Goal: Complete application form: Complete application form

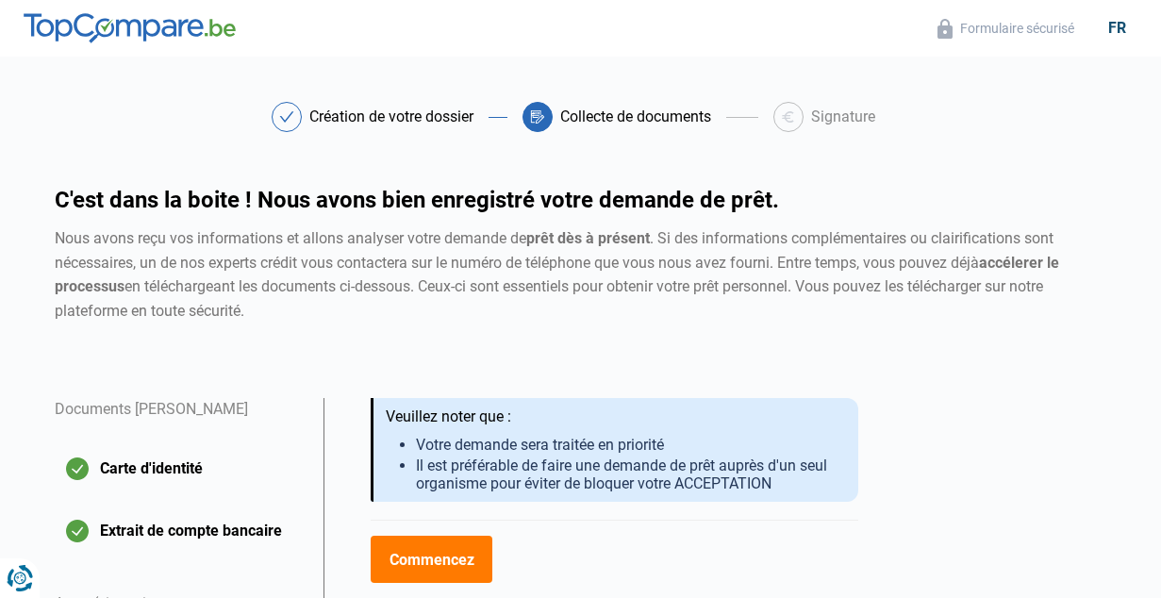
click at [446, 557] on button "Commencez" at bounding box center [432, 559] width 122 height 47
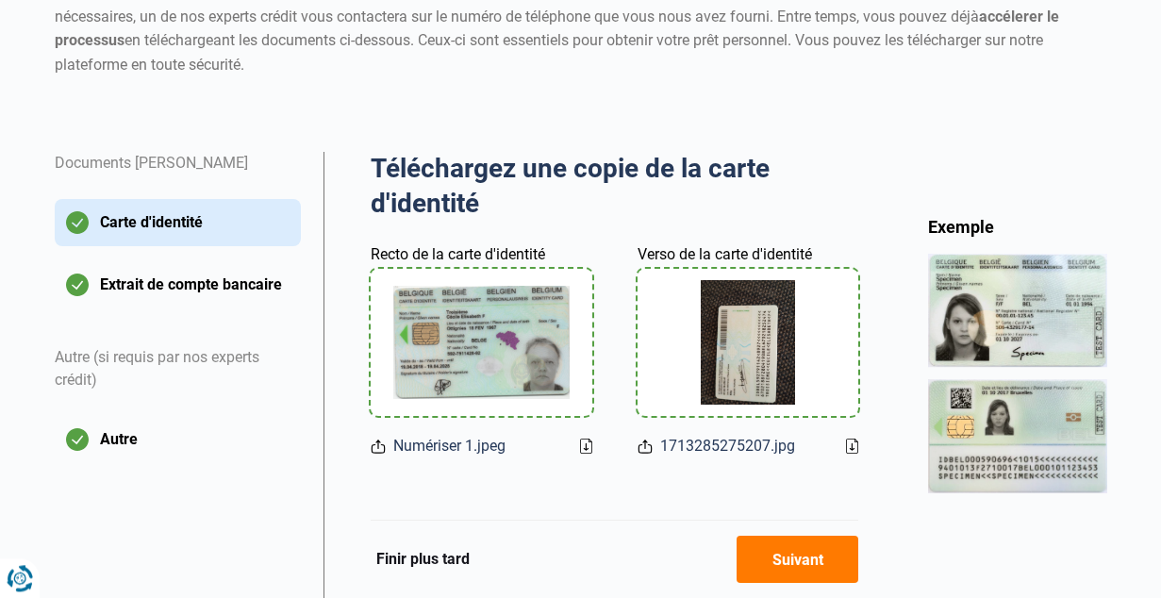
scroll to position [500, 0]
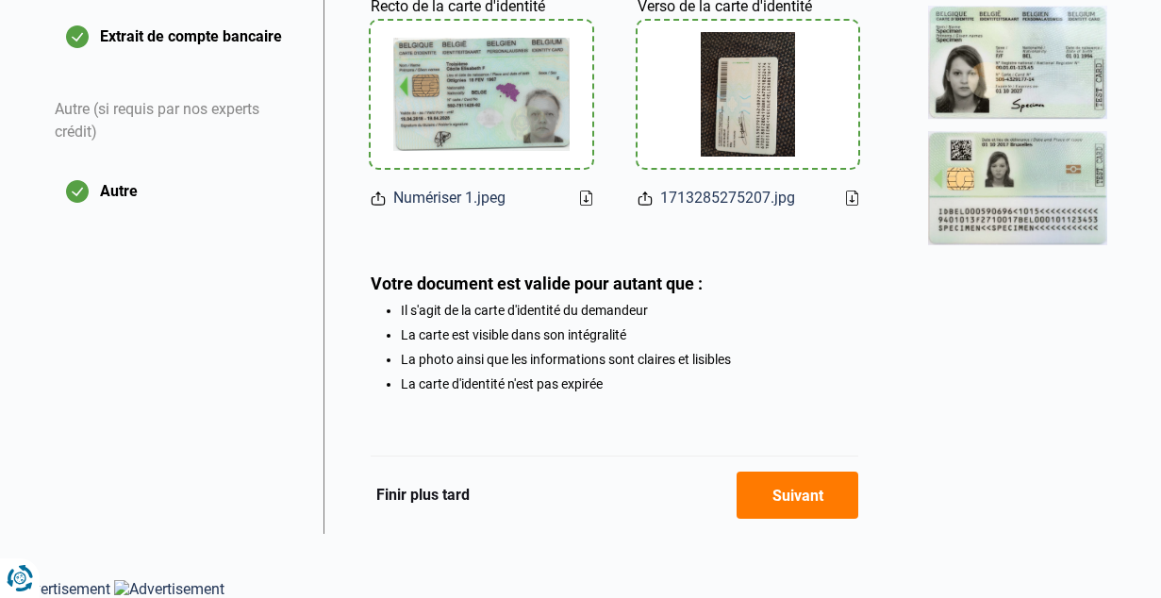
click at [773, 491] on button "Suivant" at bounding box center [797, 494] width 122 height 47
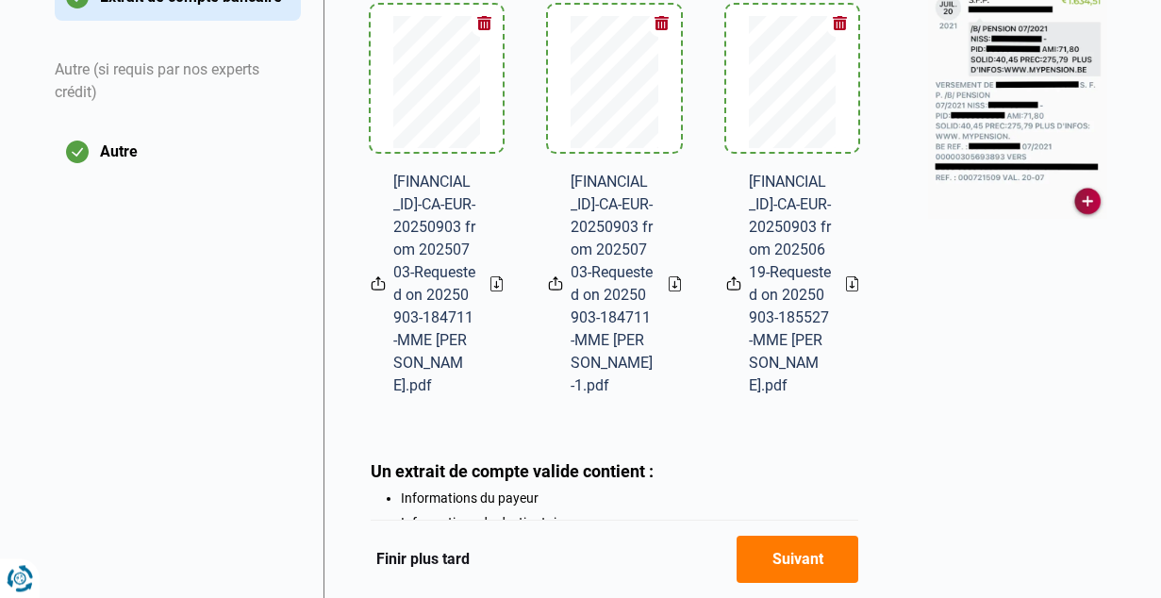
scroll to position [535, 0]
click at [768, 480] on div "Téléchargez les 3 derniers extraits de compte des revenus Aperçu des documents …" at bounding box center [615, 220] width 488 height 715
click at [485, 25] on button "button" at bounding box center [484, 22] width 28 height 28
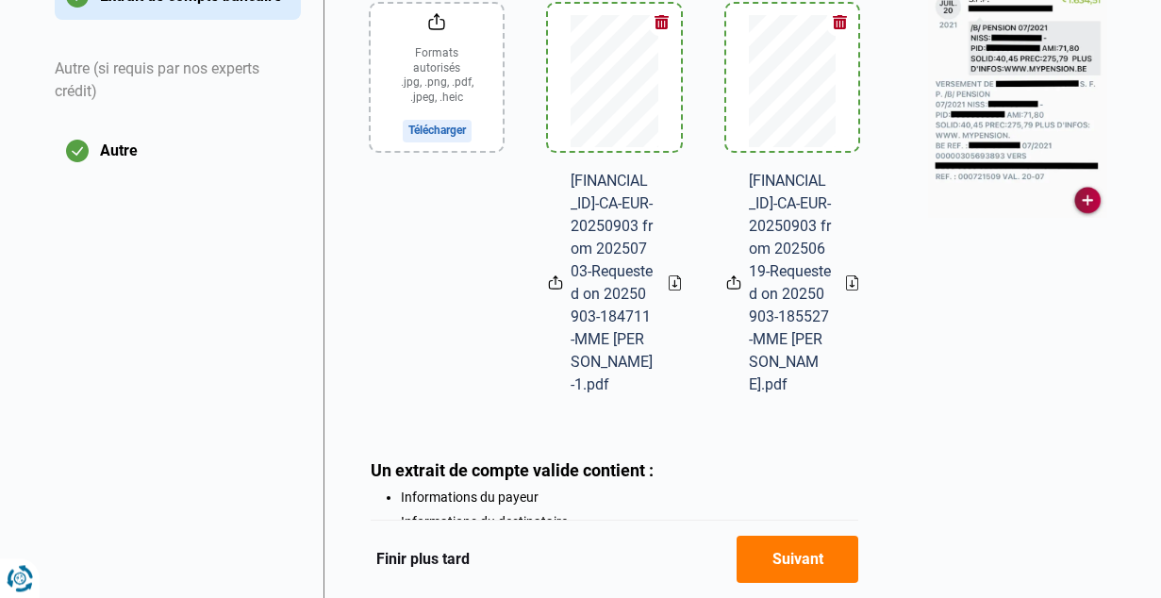
click at [661, 20] on button "button" at bounding box center [662, 22] width 28 height 28
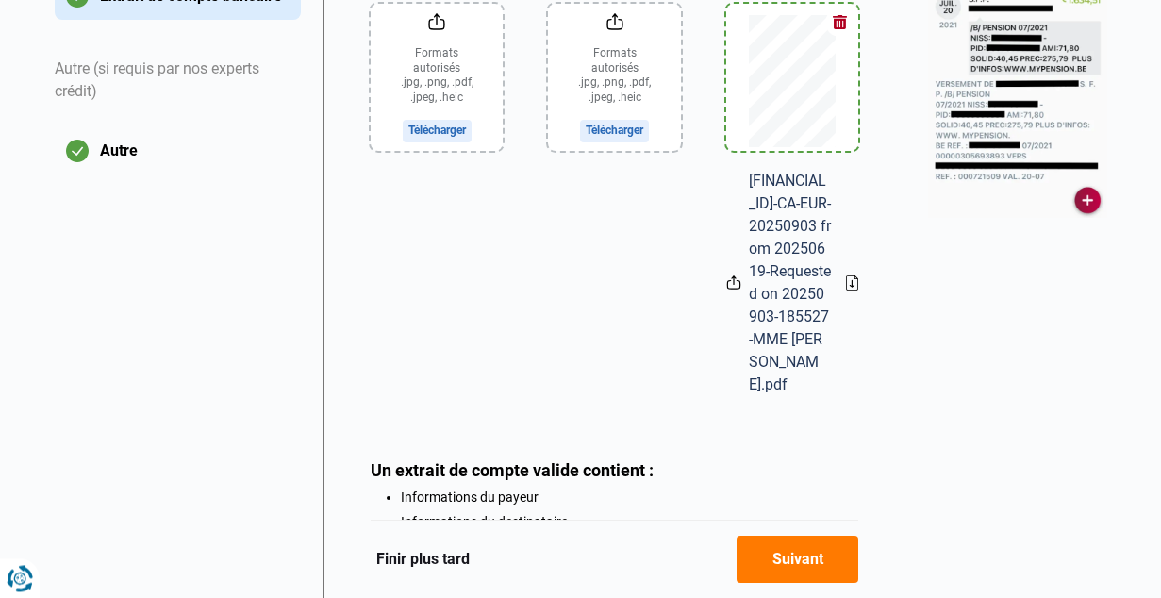
click at [839, 23] on button "button" at bounding box center [839, 22] width 28 height 28
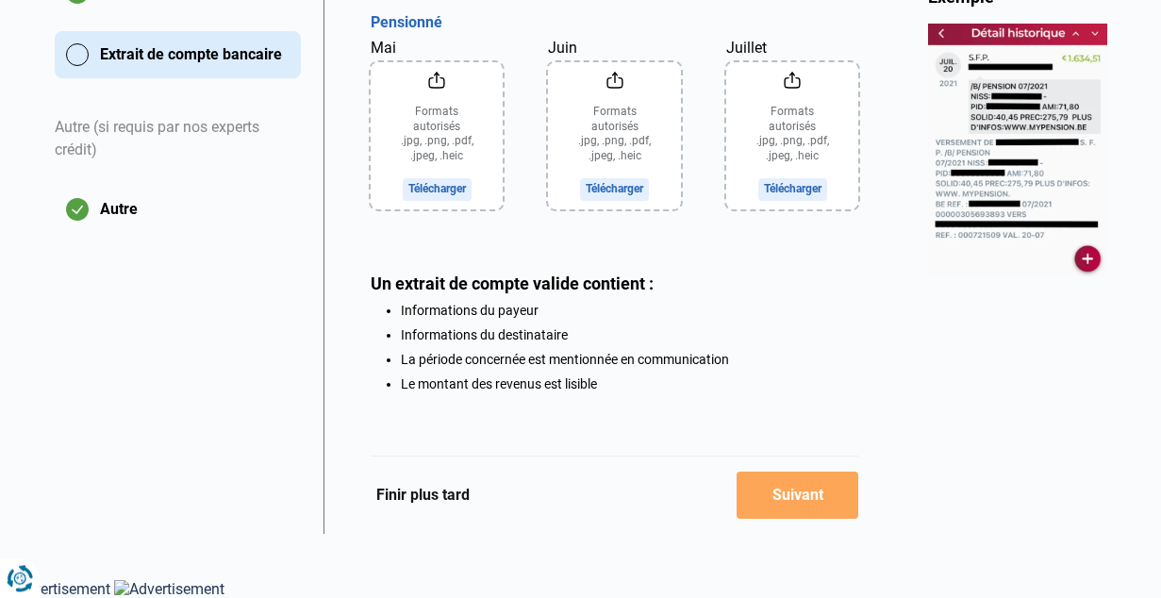
click at [445, 184] on input "Mai" at bounding box center [437, 135] width 133 height 147
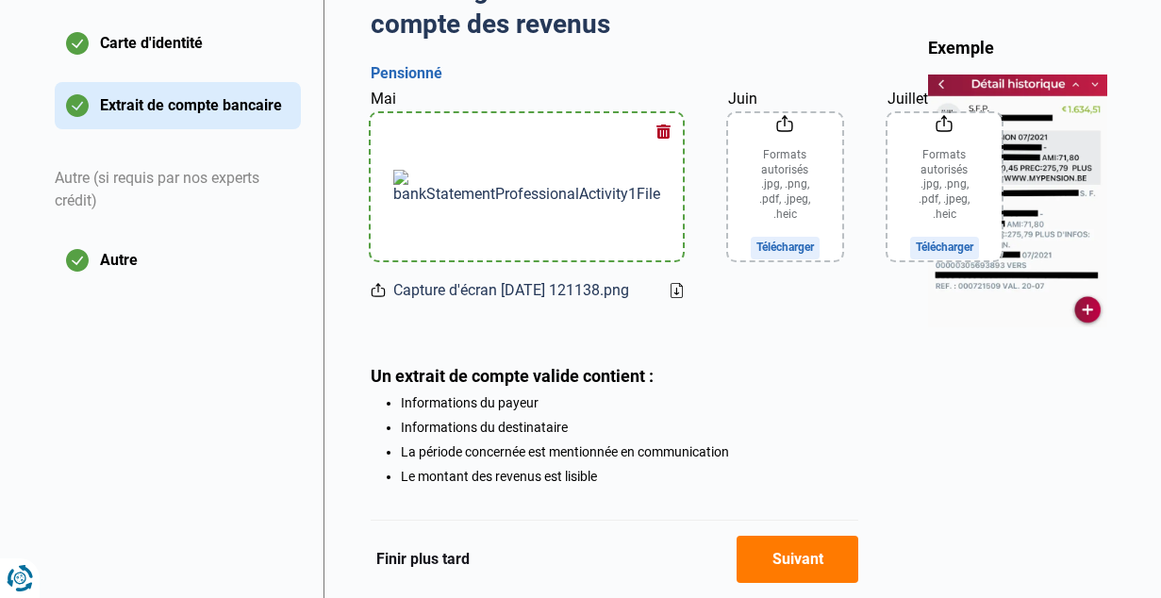
scroll to position [388, 0]
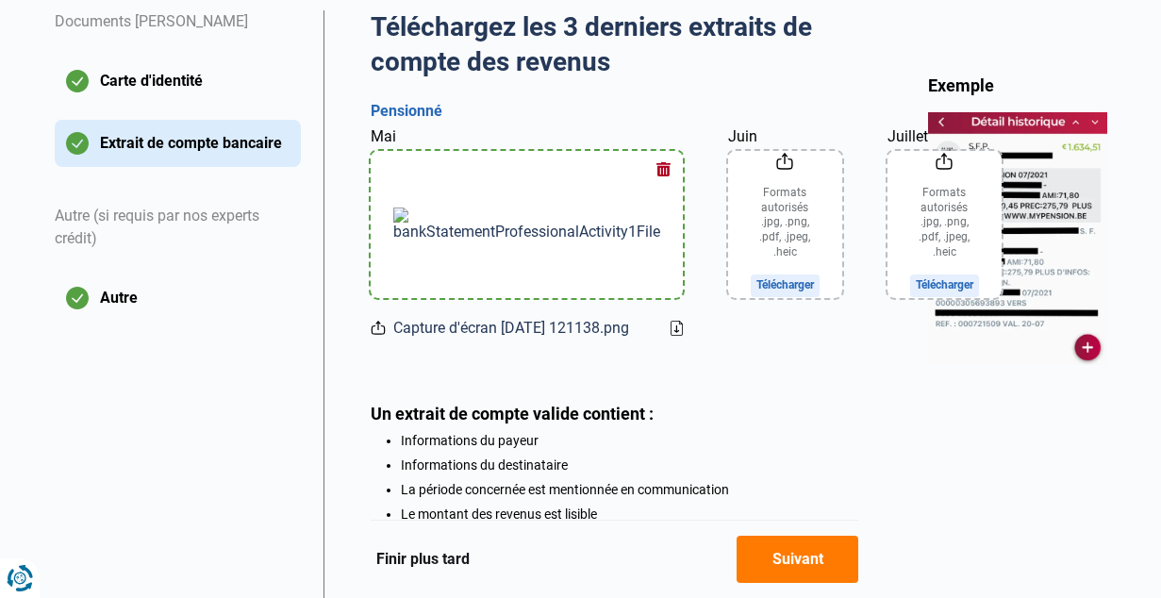
click at [728, 209] on input "Juin" at bounding box center [785, 224] width 114 height 147
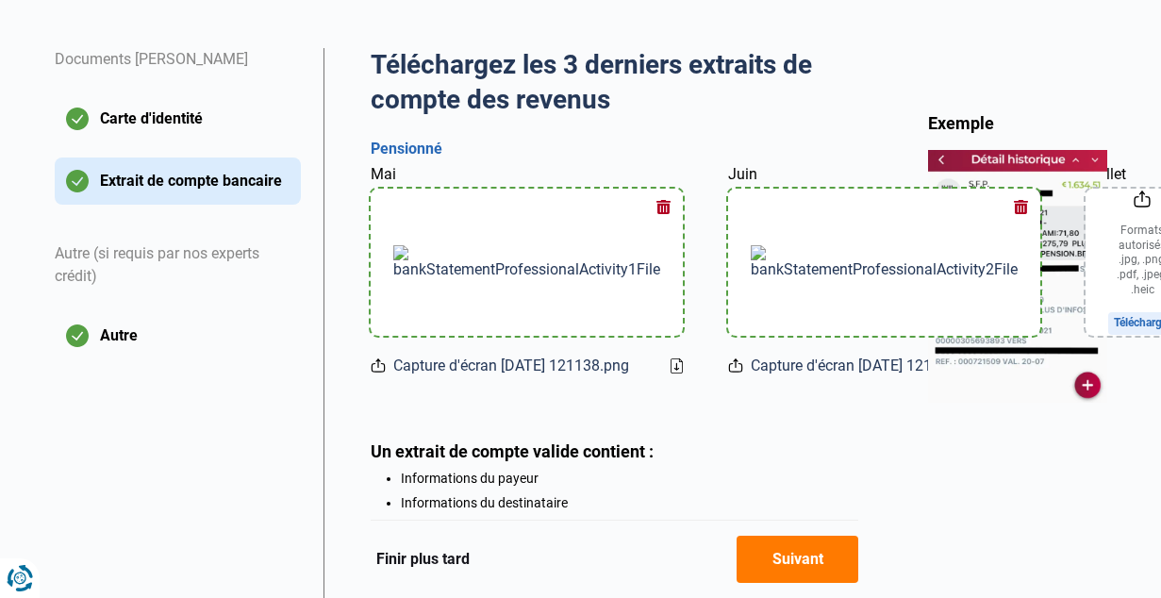
scroll to position [331, 0]
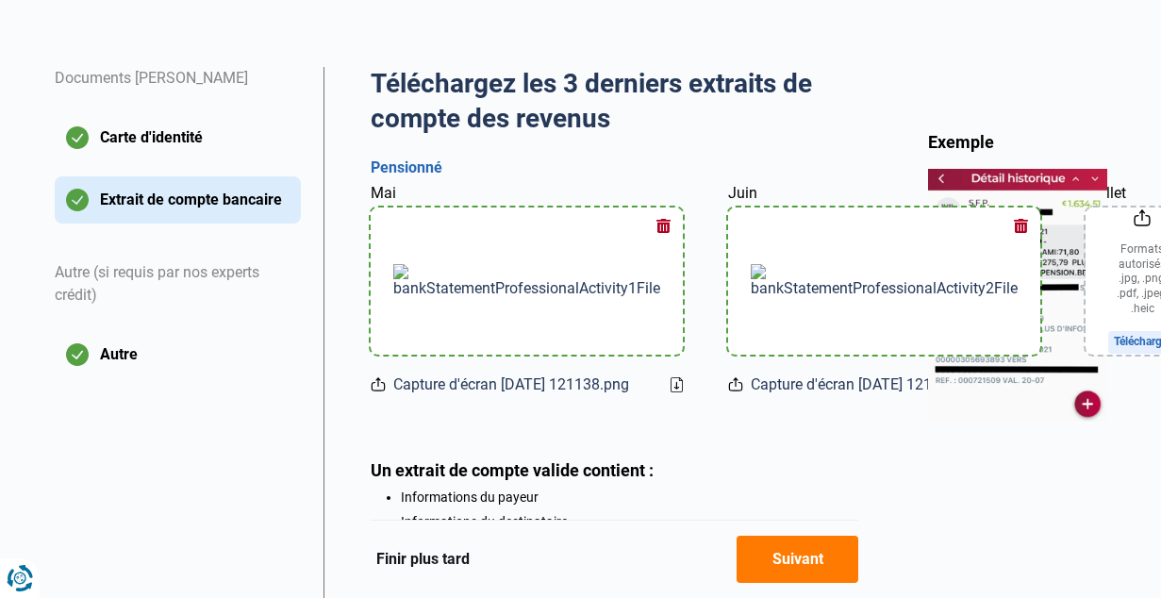
type input "C:\fakepath\Capture d'écran 2025-09-04 121138.png"
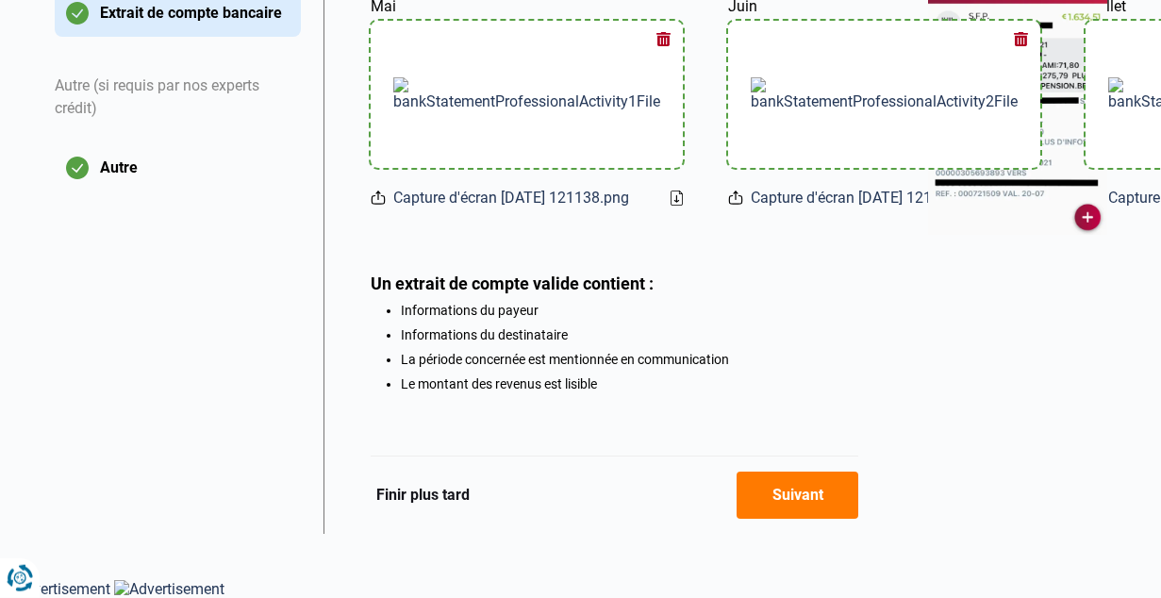
scroll to position [591, 0]
click at [799, 491] on button "Suivant" at bounding box center [797, 494] width 122 height 47
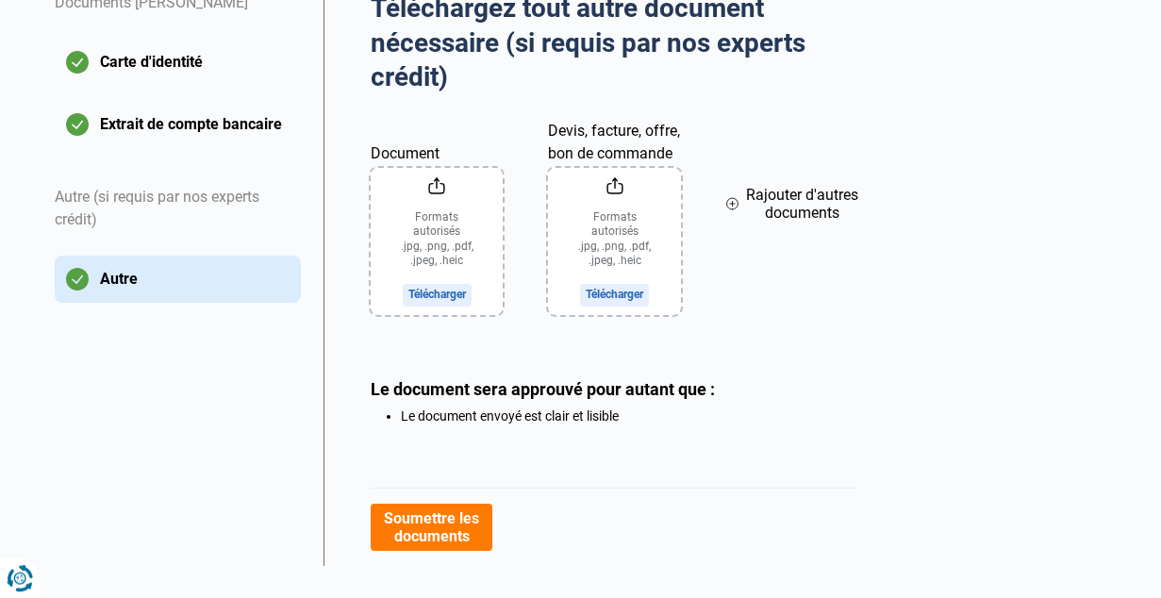
scroll to position [419, 0]
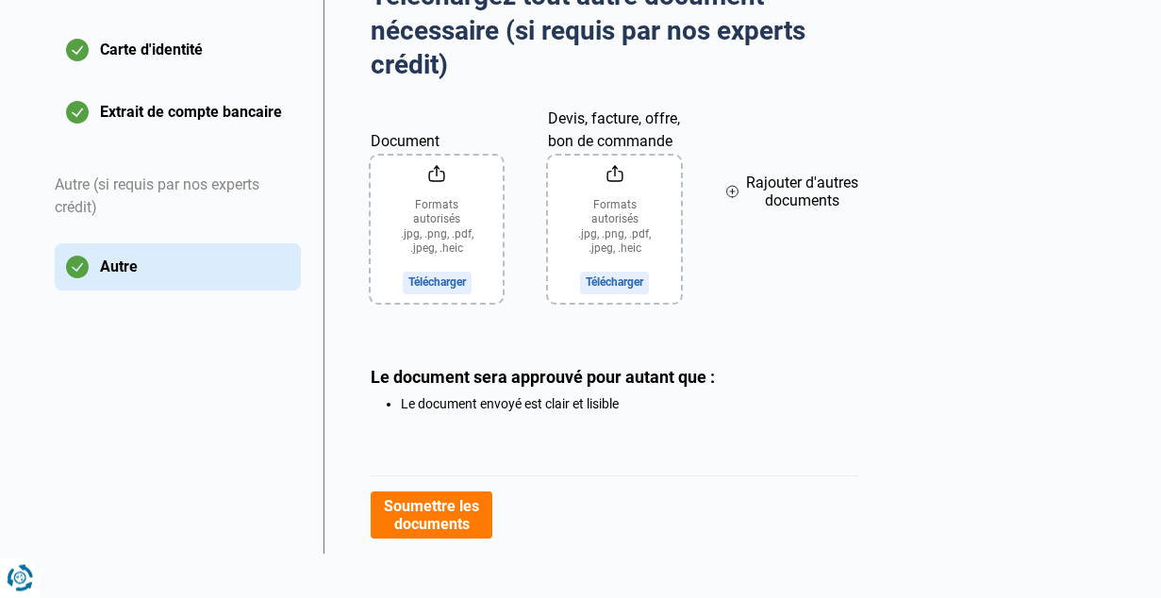
click at [434, 521] on button "Soumettre les documents" at bounding box center [432, 514] width 122 height 47
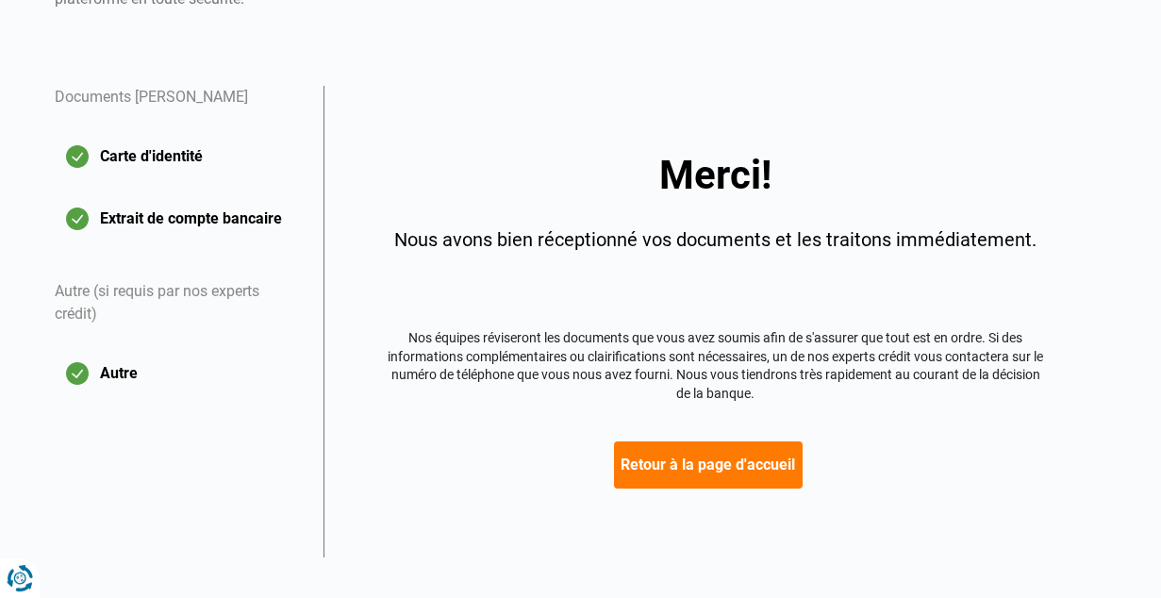
scroll to position [335, 0]
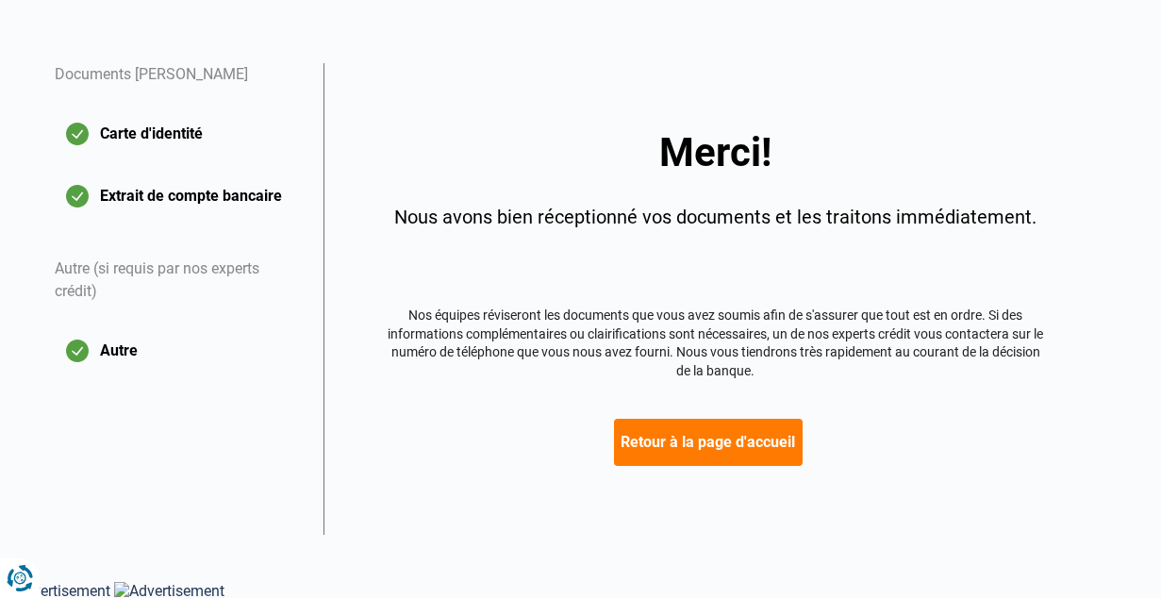
click at [904, 403] on div "Merci! Nous avons bien réceptionné vos documents et les traitons immédiatement.…" at bounding box center [715, 299] width 657 height 332
click at [740, 438] on button "Retour à la page d'accueil" at bounding box center [708, 442] width 189 height 47
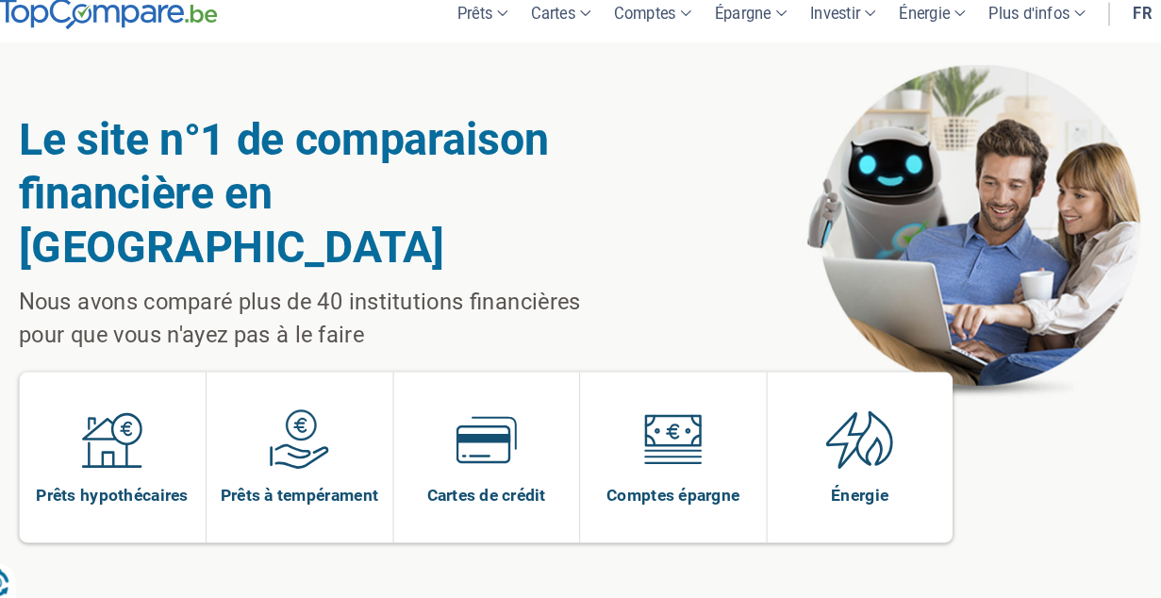
click at [696, 266] on div "Le site n°1 de comparaison financière en [GEOGRAPHIC_DATA] Nous avons comparé p…" at bounding box center [580, 350] width 1075 height 589
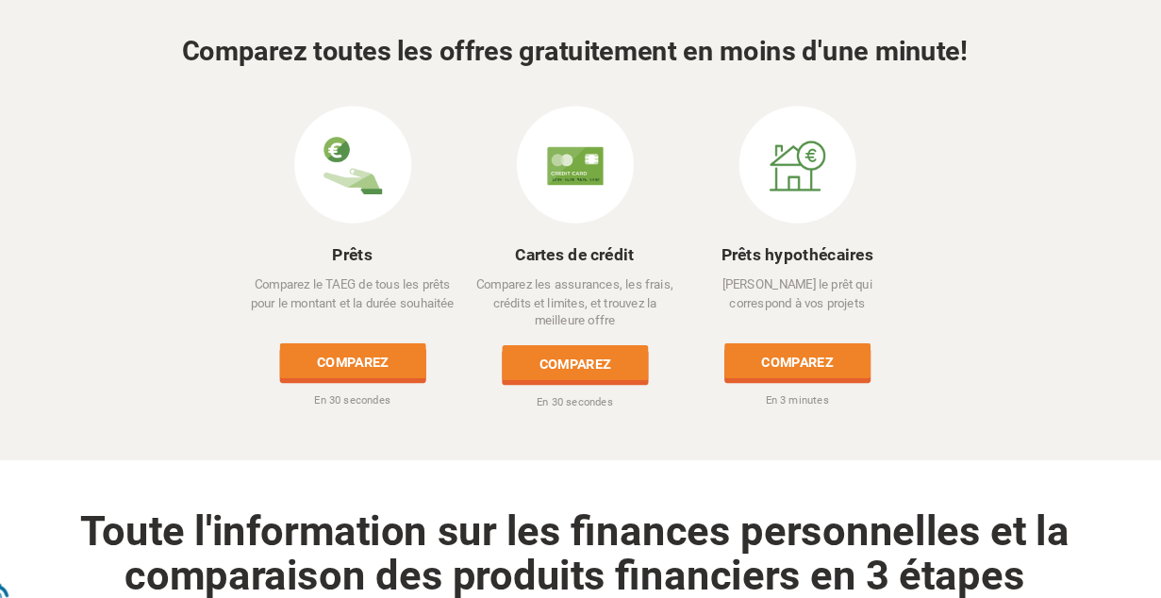
scroll to position [756, 0]
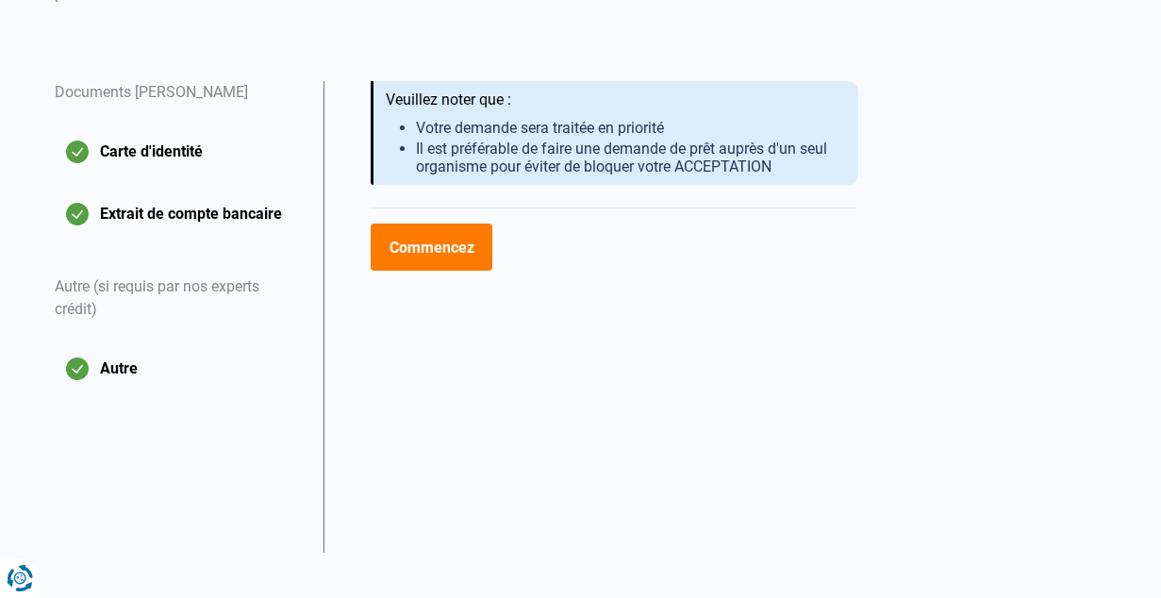
scroll to position [335, 0]
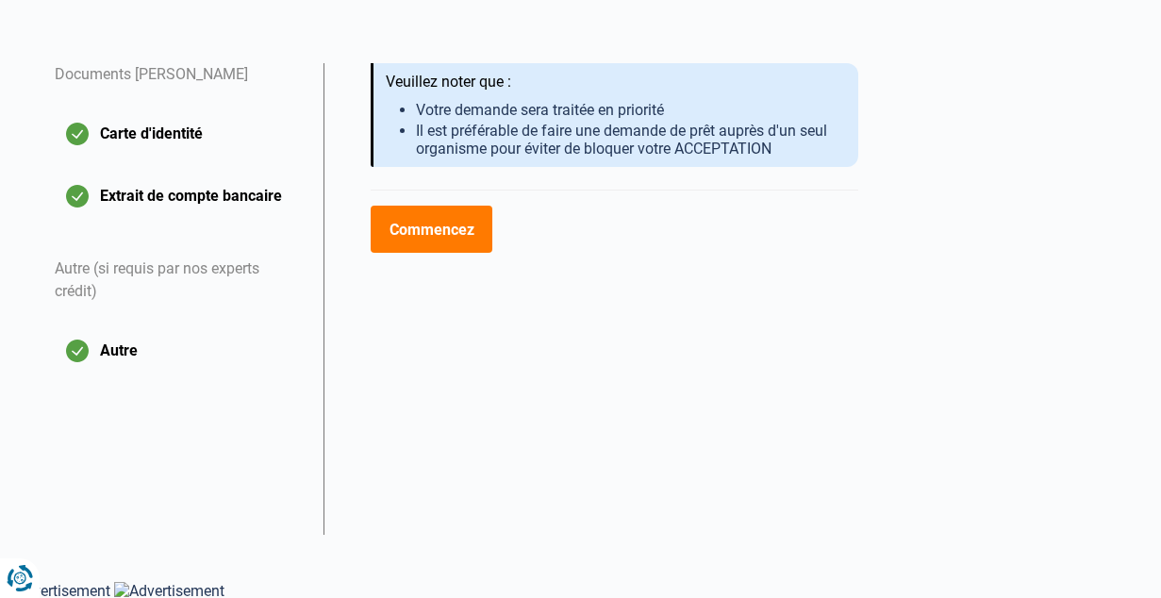
click at [458, 229] on button "Commencez" at bounding box center [432, 229] width 122 height 47
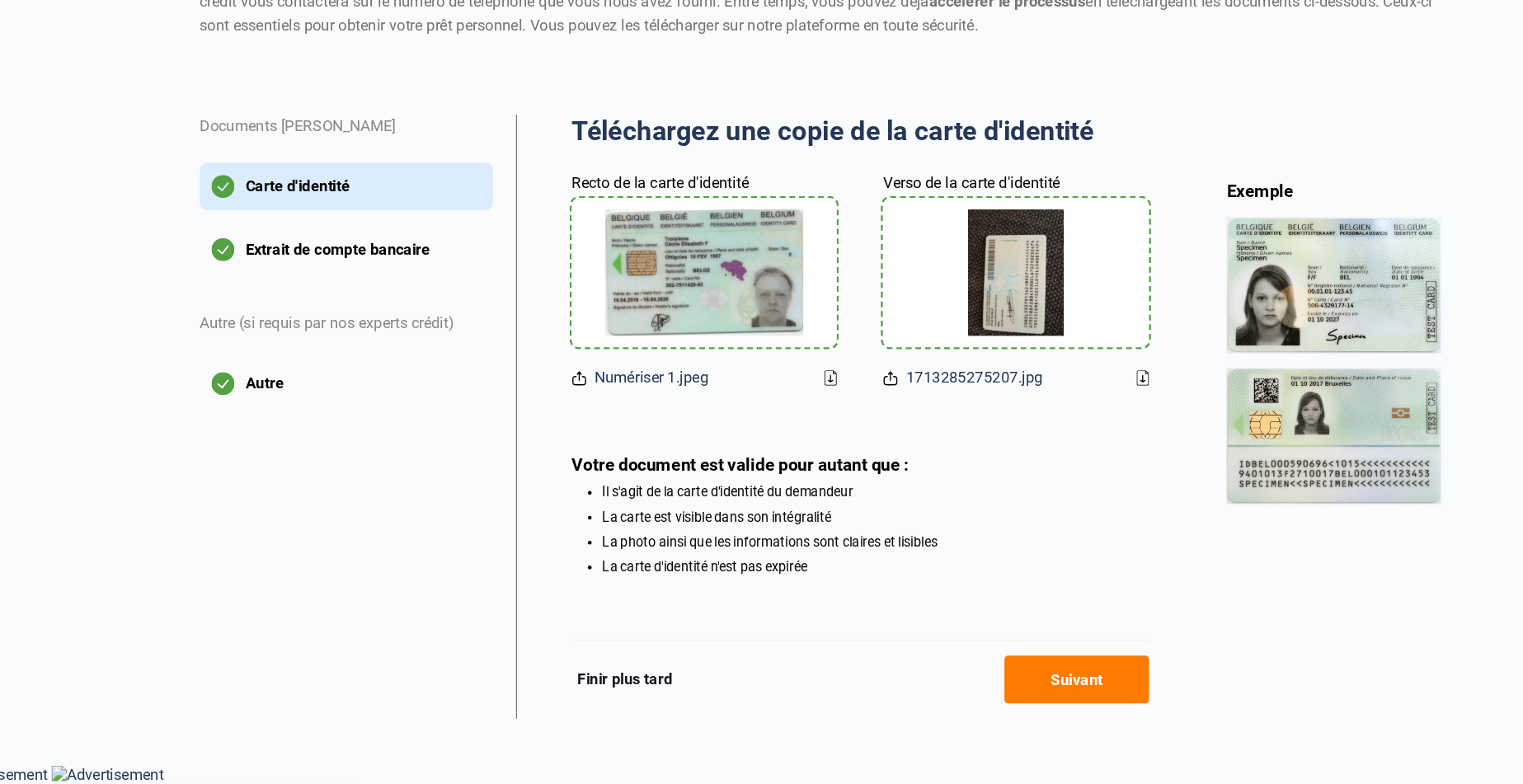
scroll to position [122, 0]
click at [981, 522] on button "Suivant" at bounding box center [982, 693] width 124 height 41
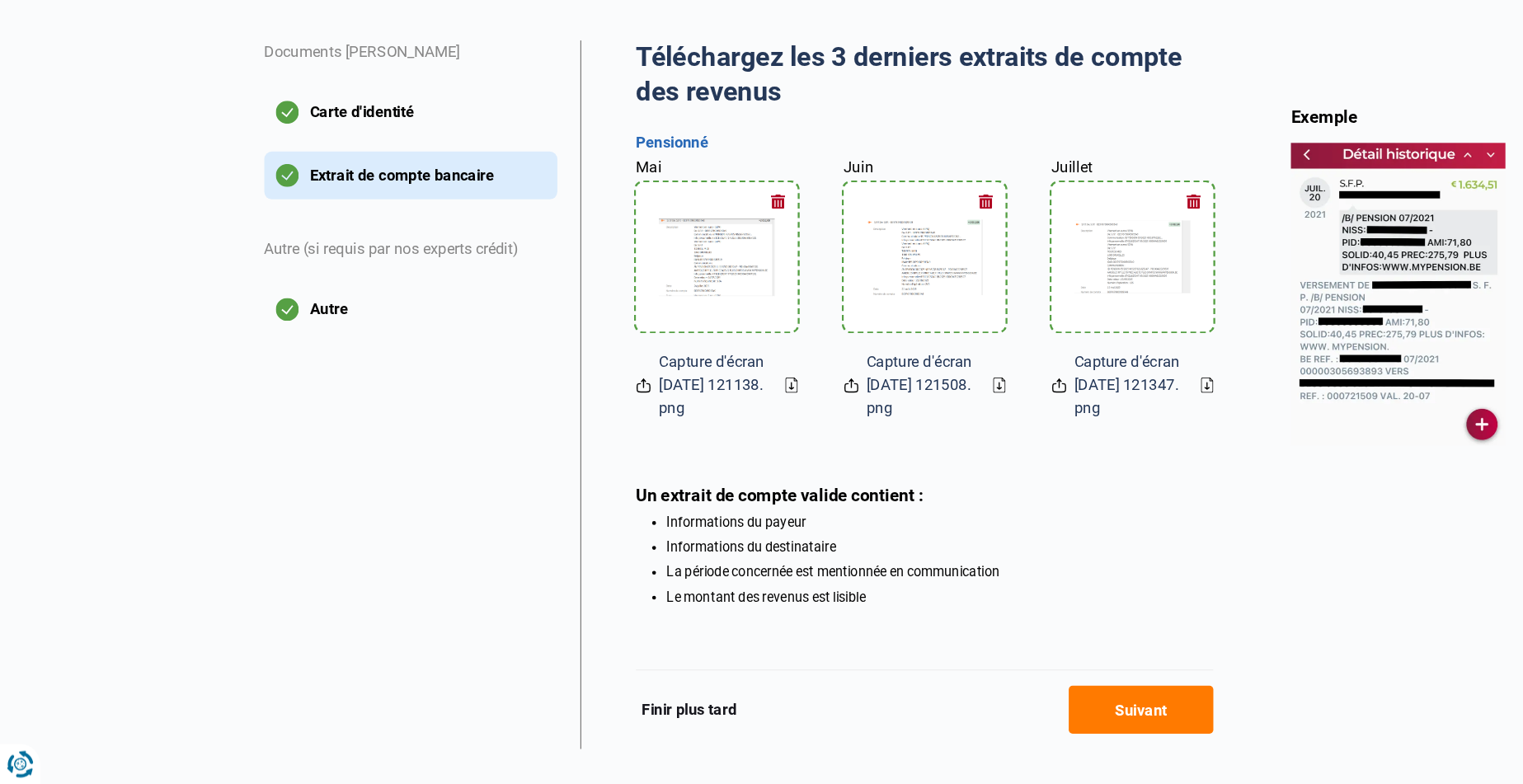
scroll to position [212, 0]
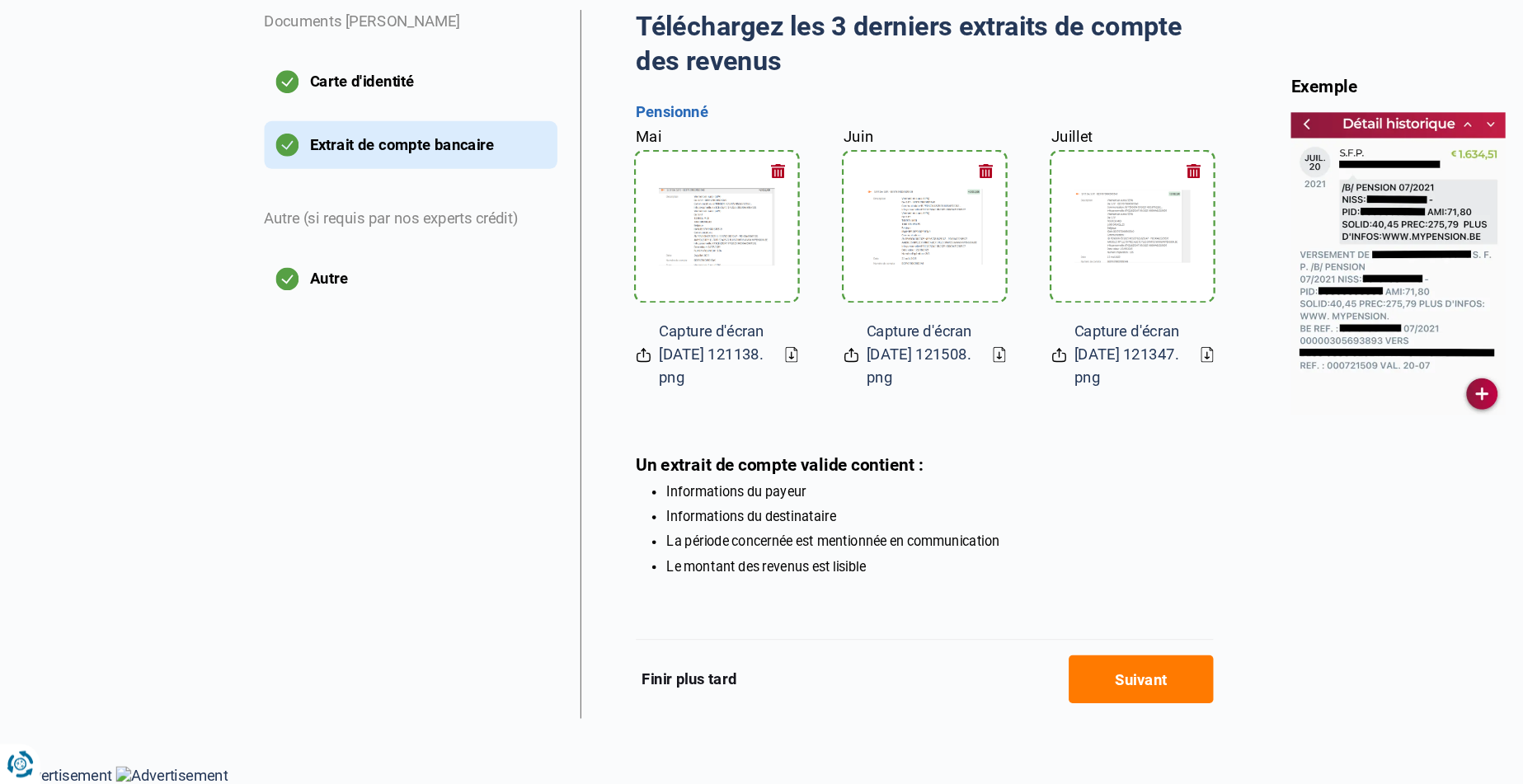
click at [959, 522] on button "Suivant" at bounding box center [982, 692] width 124 height 41
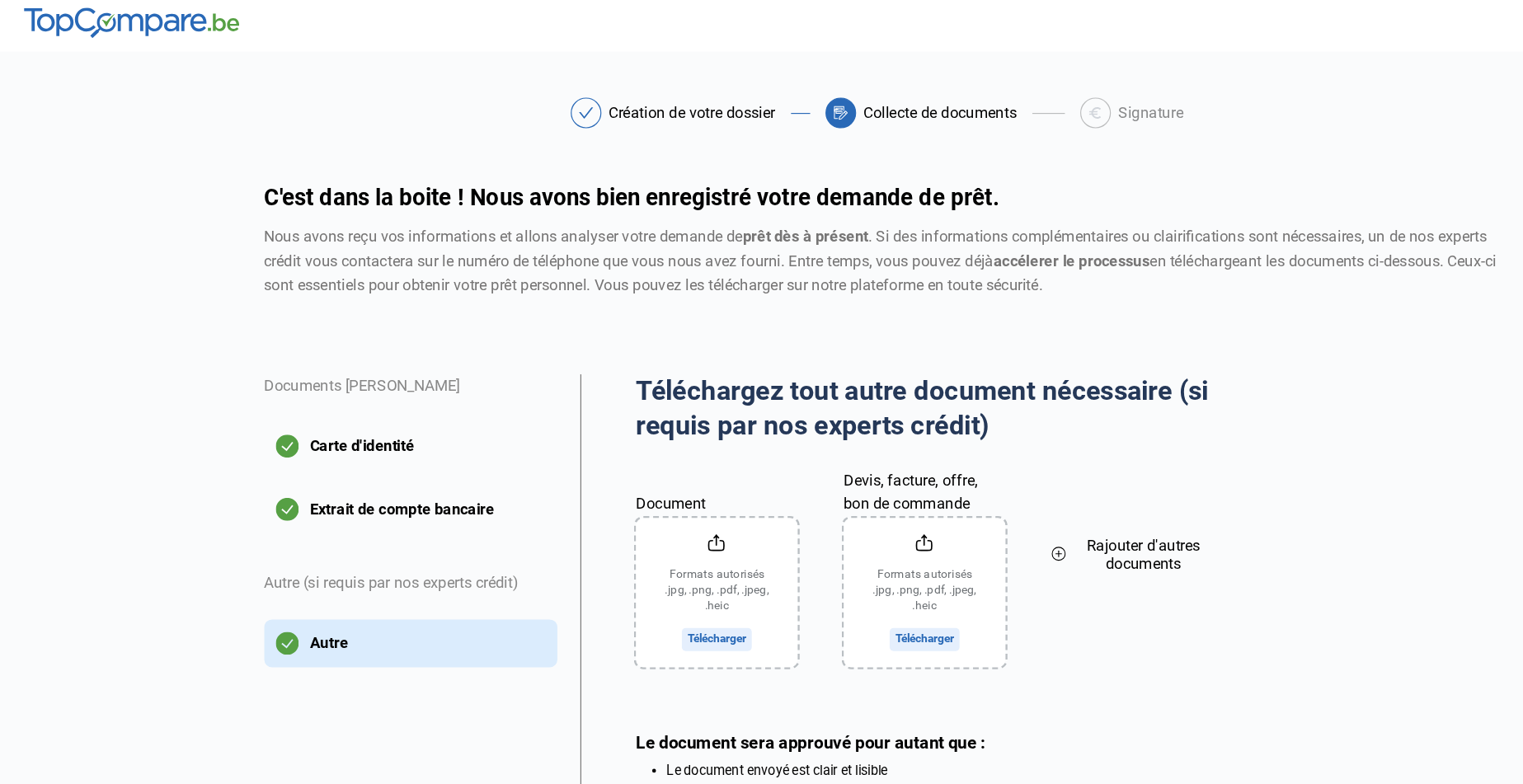
scroll to position [1, 0]
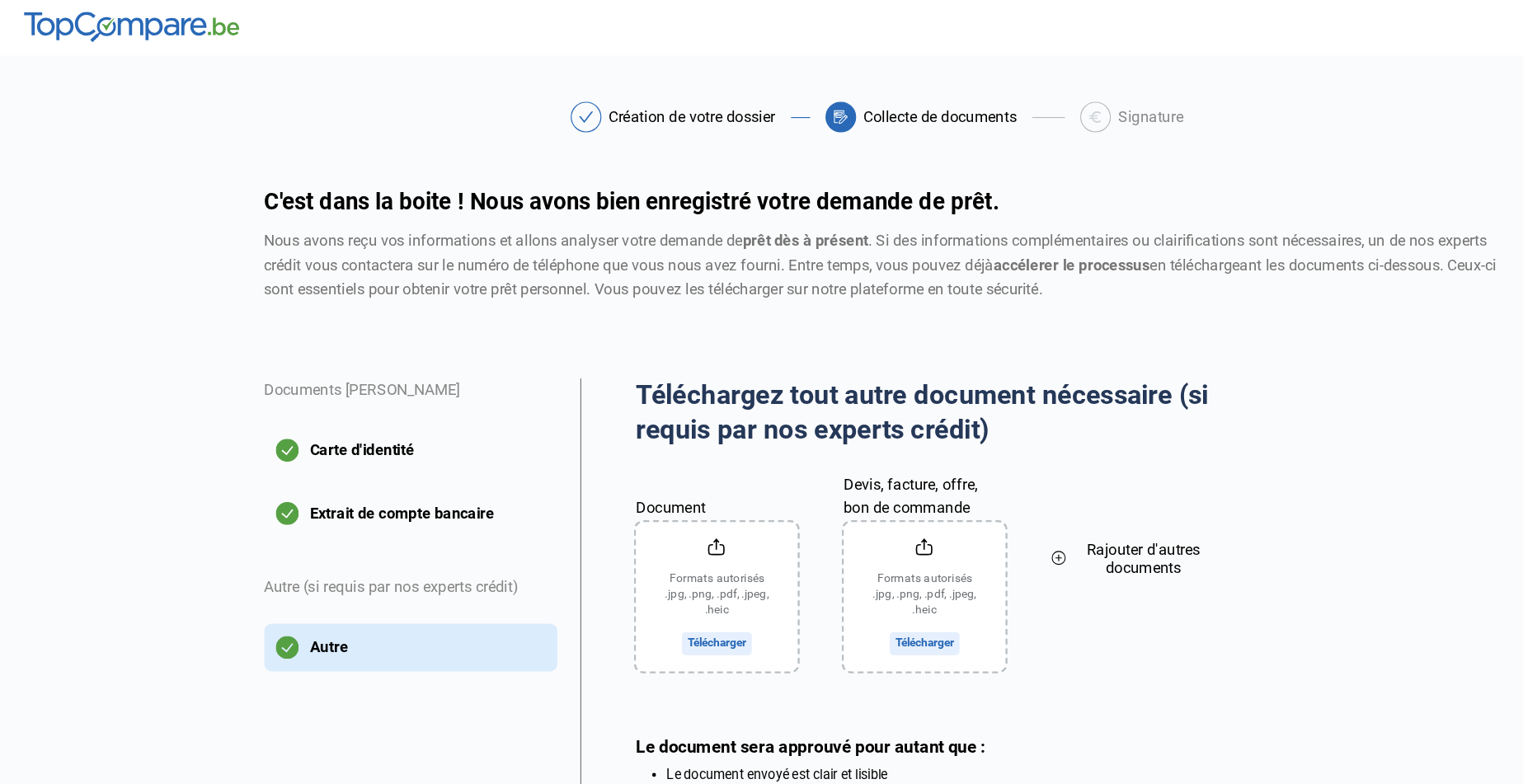
click at [959, 522] on div "Document Formats autorisés .jpg, .png, .pdf, .jpeg, .heic Télécharger Devis, fa…" at bounding box center [796, 492] width 497 height 172
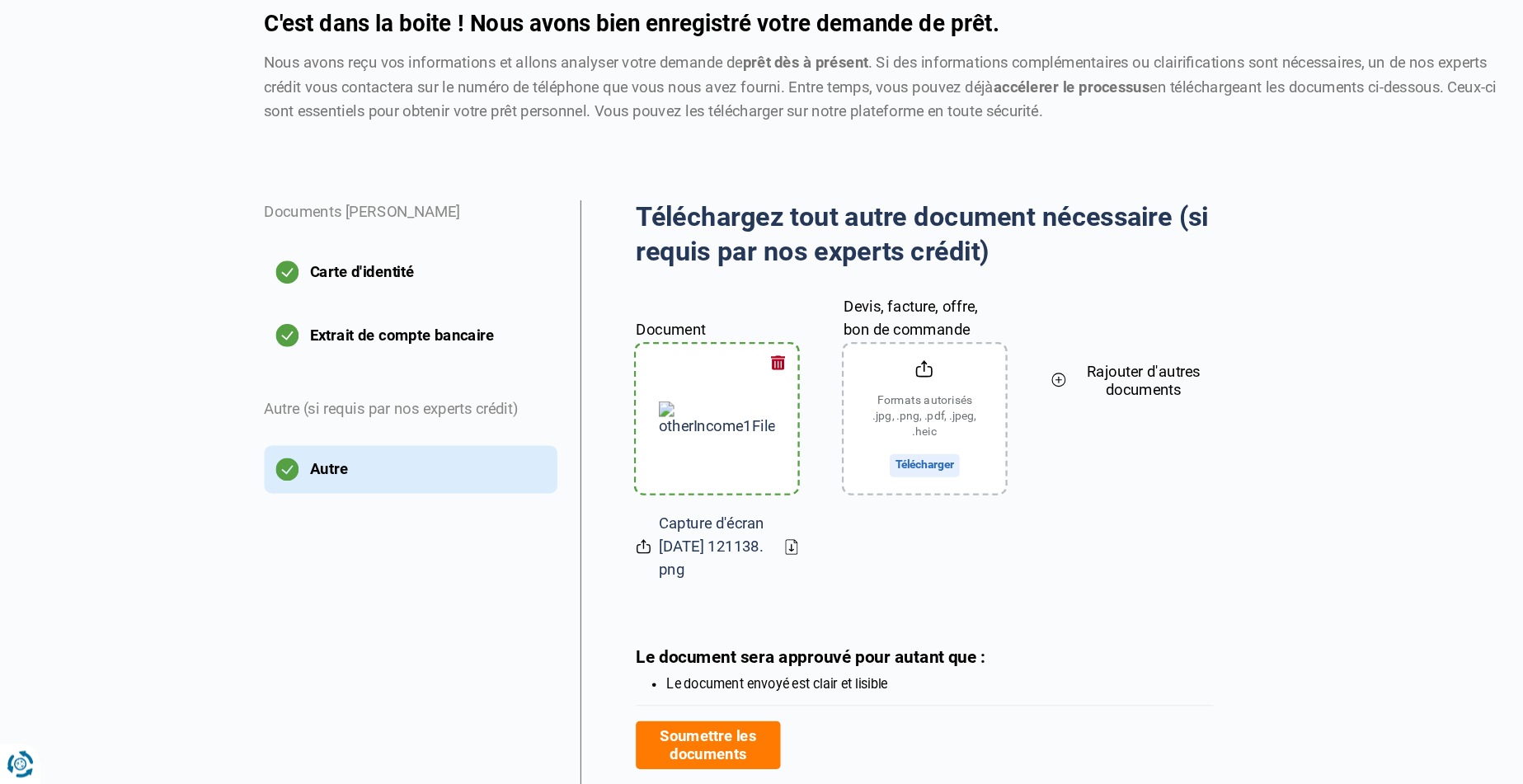
scroll to position [0, 0]
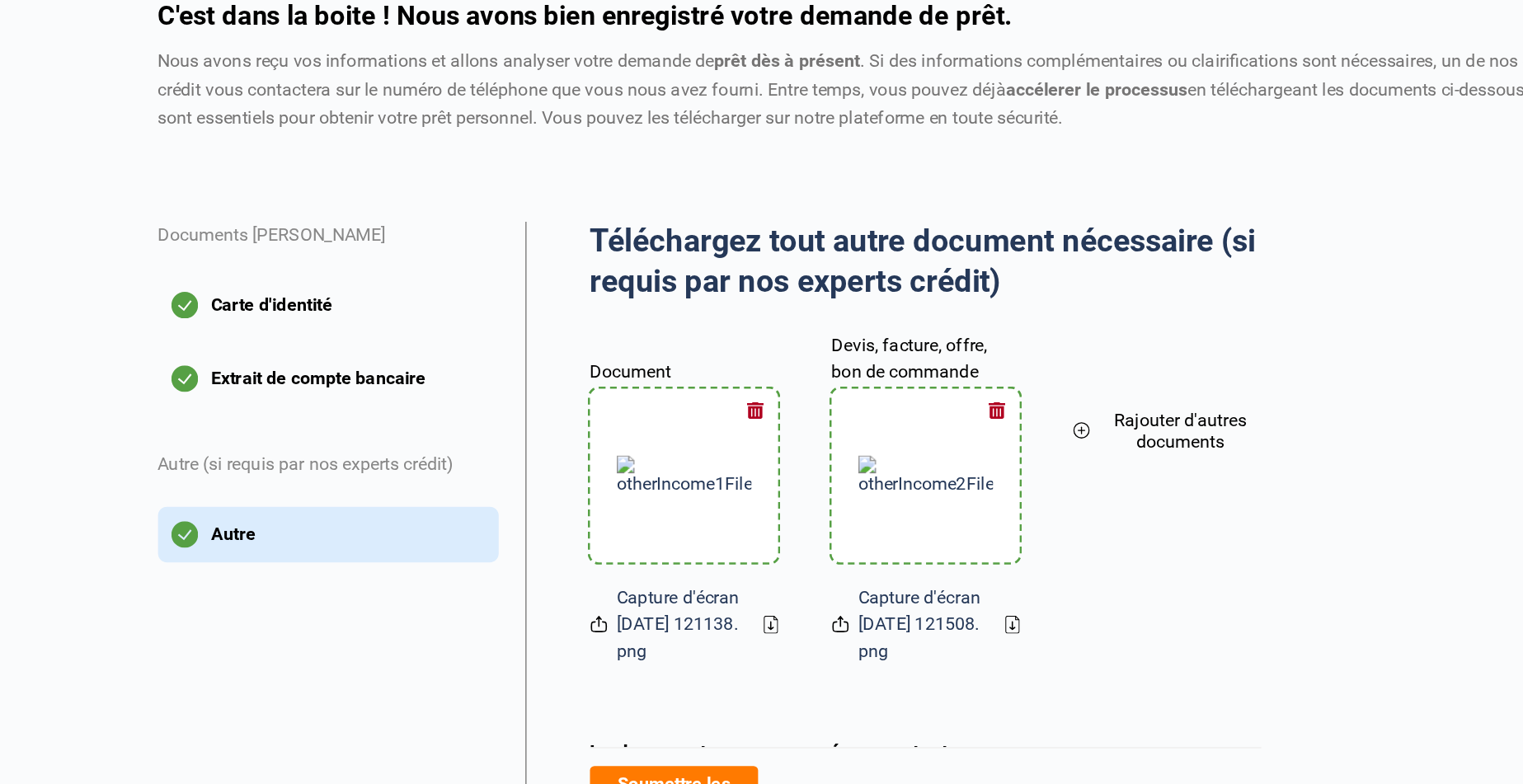
click at [966, 477] on span "Rajouter d'autres documents" at bounding box center [984, 482] width 120 height 31
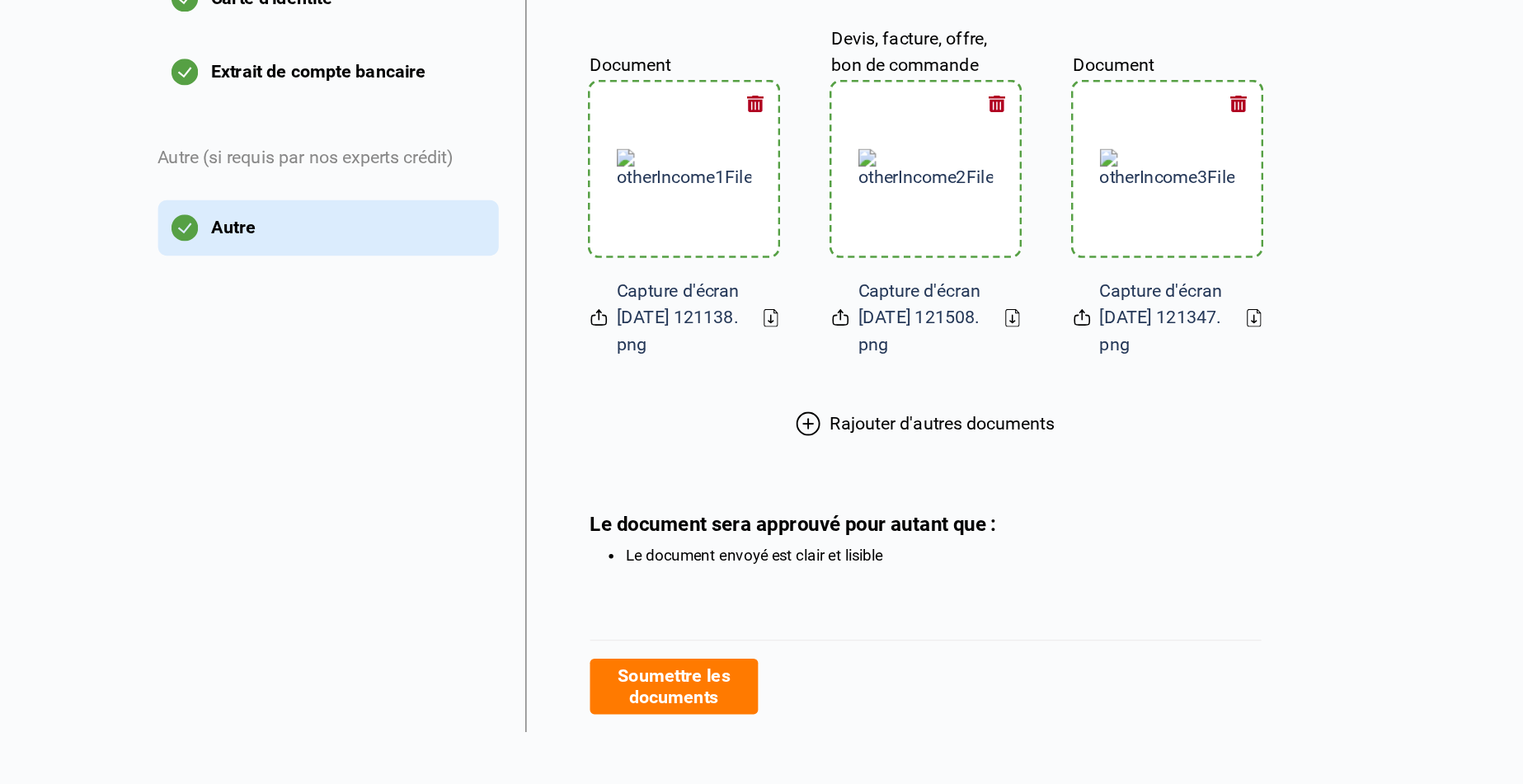
scroll to position [205, 0]
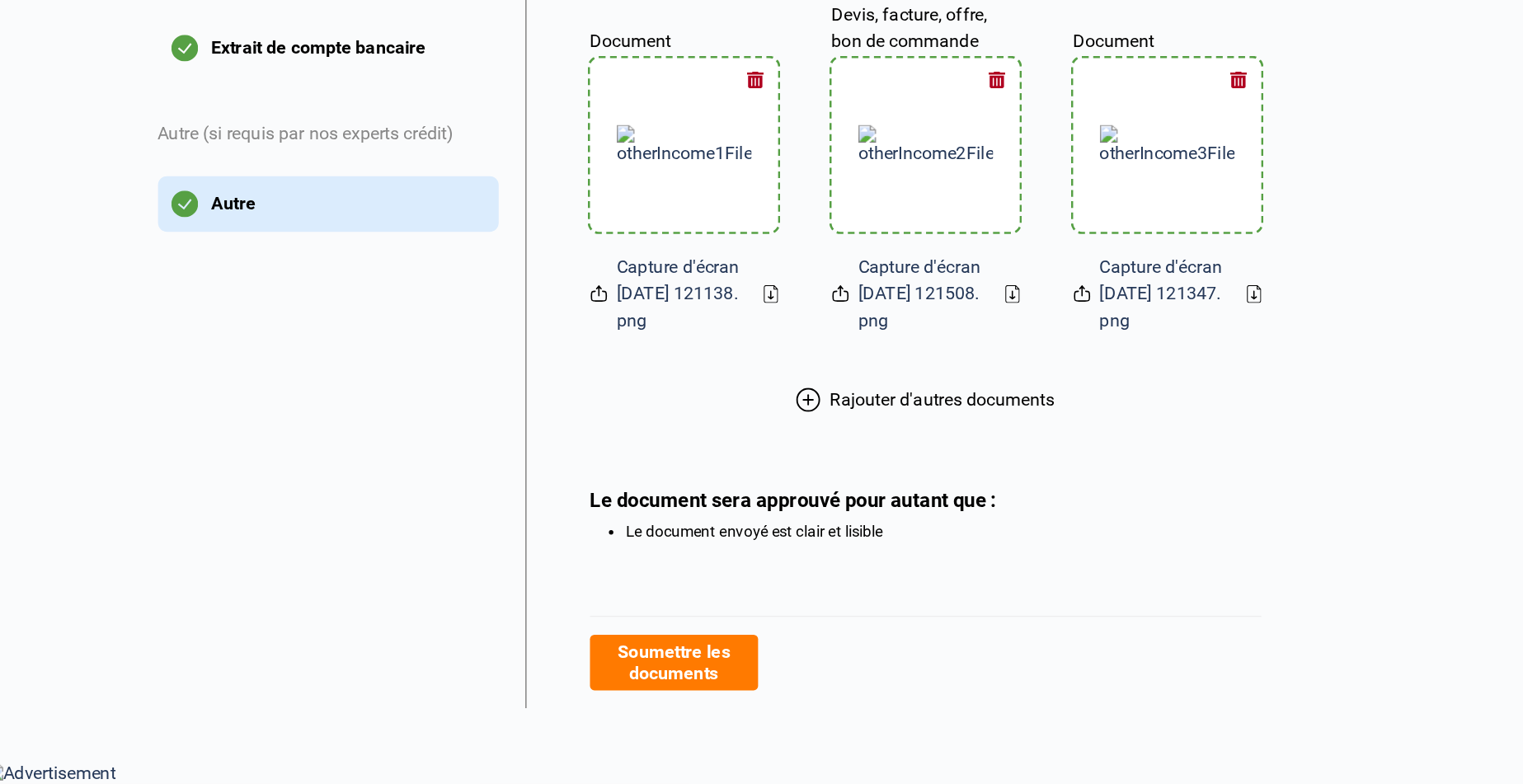
click at [828, 496] on span "Rajouter d'autres documents" at bounding box center [808, 499] width 166 height 16
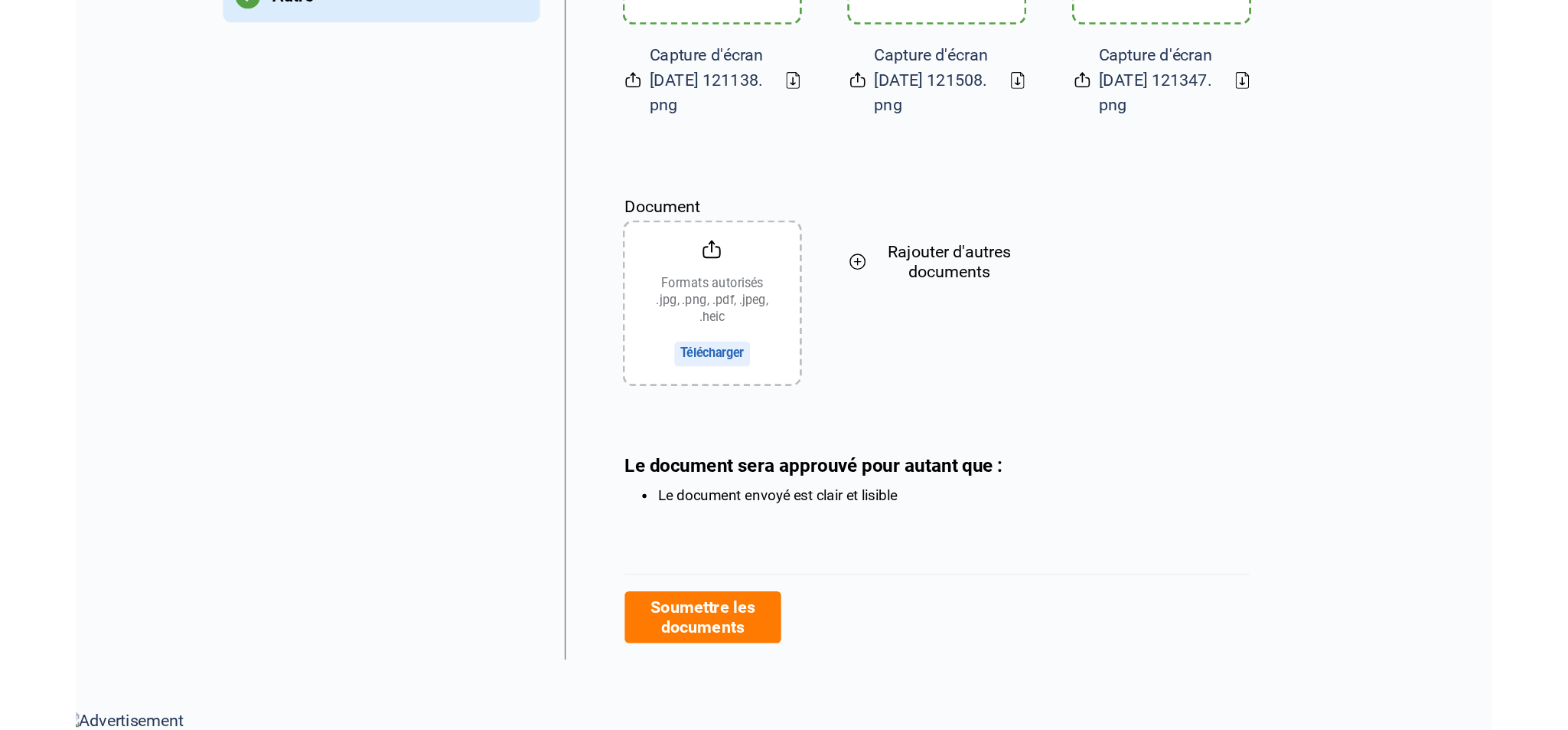
scroll to position [310, 0]
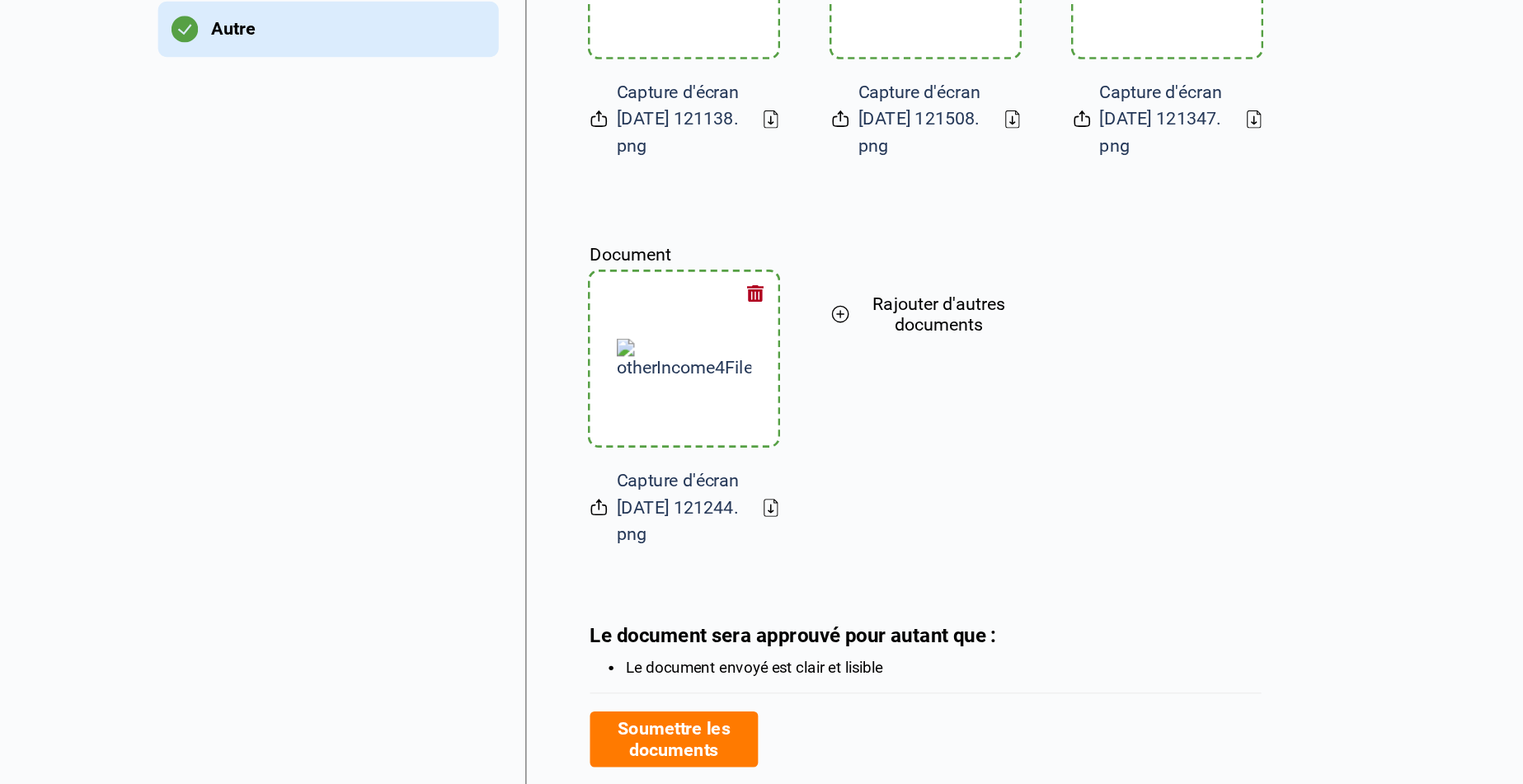
click at [1014, 489] on div "Document Capture d'écran 2025-09-04 121138.png Devis, facture, offre, bon de co…" at bounding box center [796, 341] width 497 height 536
click at [1014, 487] on div "Document Capture d'écran 2025-09-04 121138.png Devis, facture, offre, bon de co…" at bounding box center [796, 341] width 497 height 536
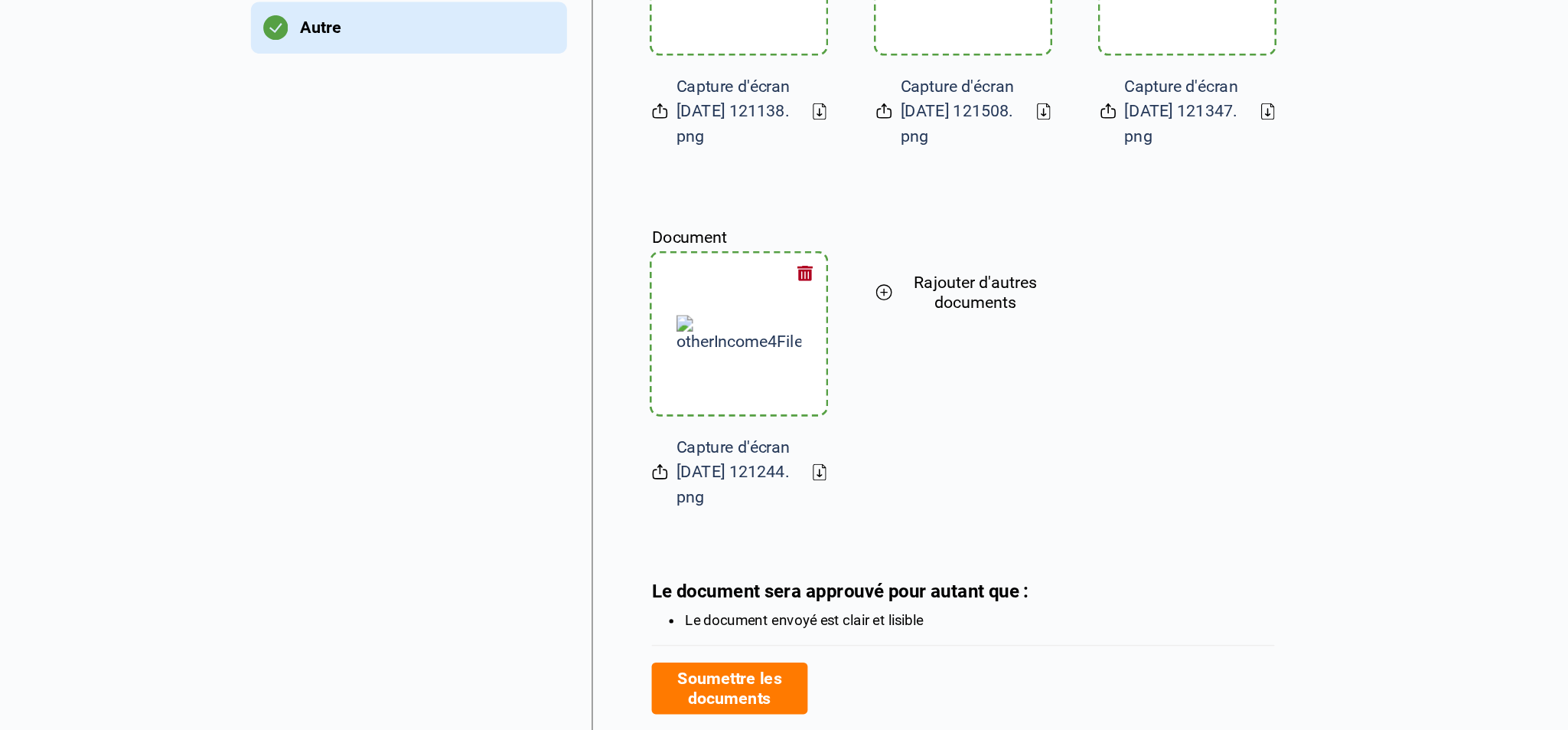
click at [684, 485] on button "Soumettre les documents" at bounding box center [643, 698] width 115 height 38
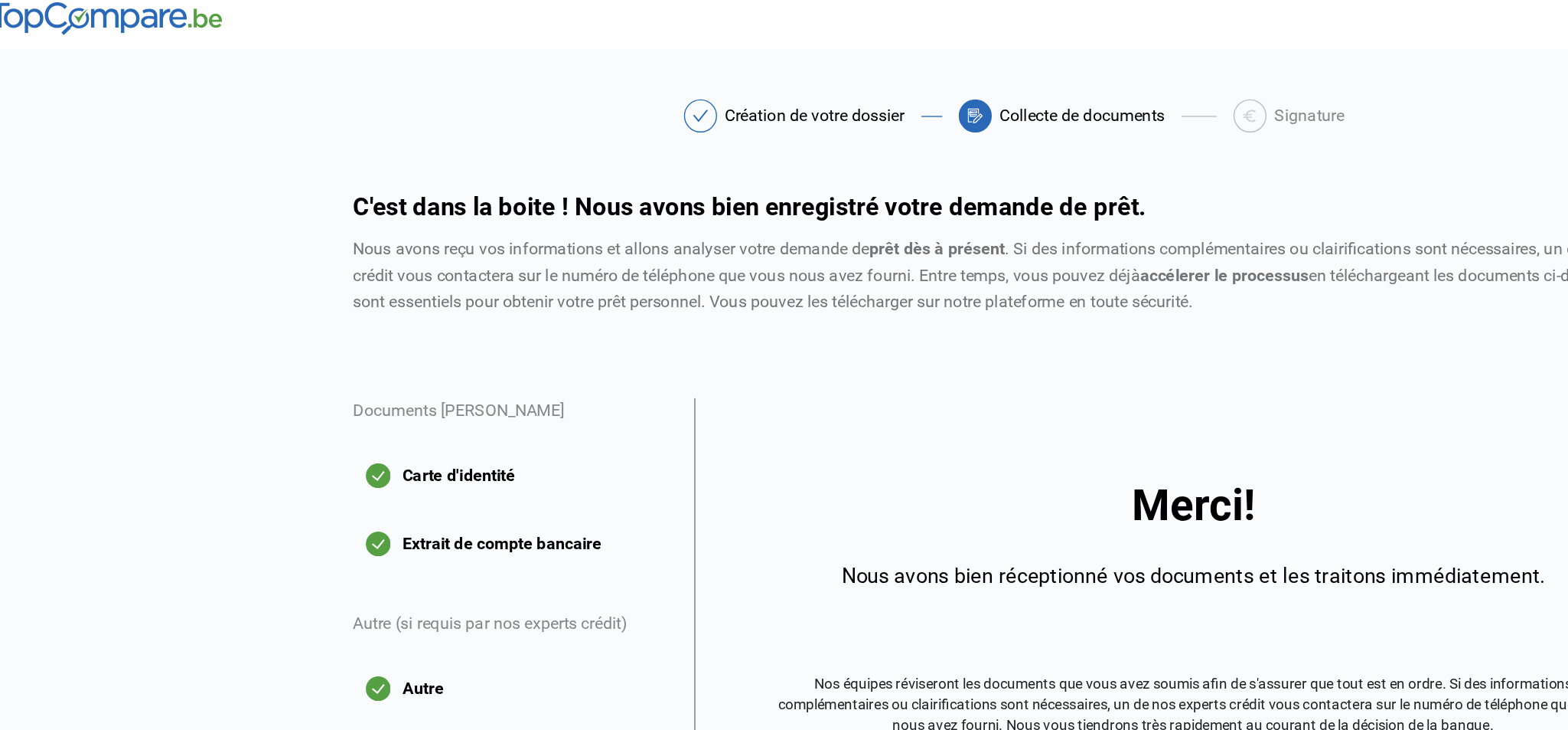
scroll to position [9, 0]
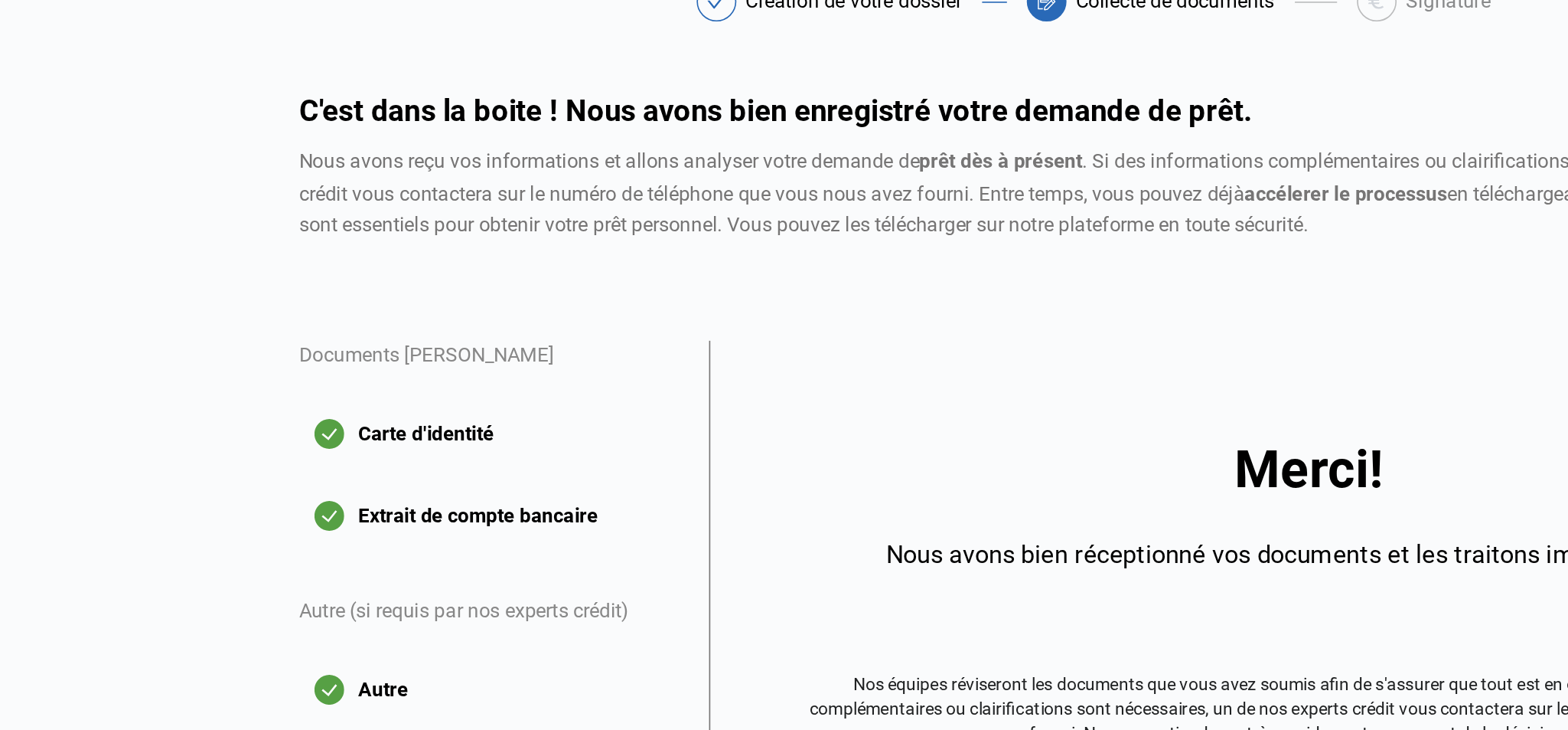
click at [588, 485] on div "Merci! Nous avons bien réceptionné vos documents et les traitons immédiatement.…" at bounding box center [911, 486] width 739 height 382
click at [821, 289] on div "C'est dans la boite ! Nous avons bien enregistré votre demande de prêt. Nous av…" at bounding box center [784, 219] width 1010 height 151
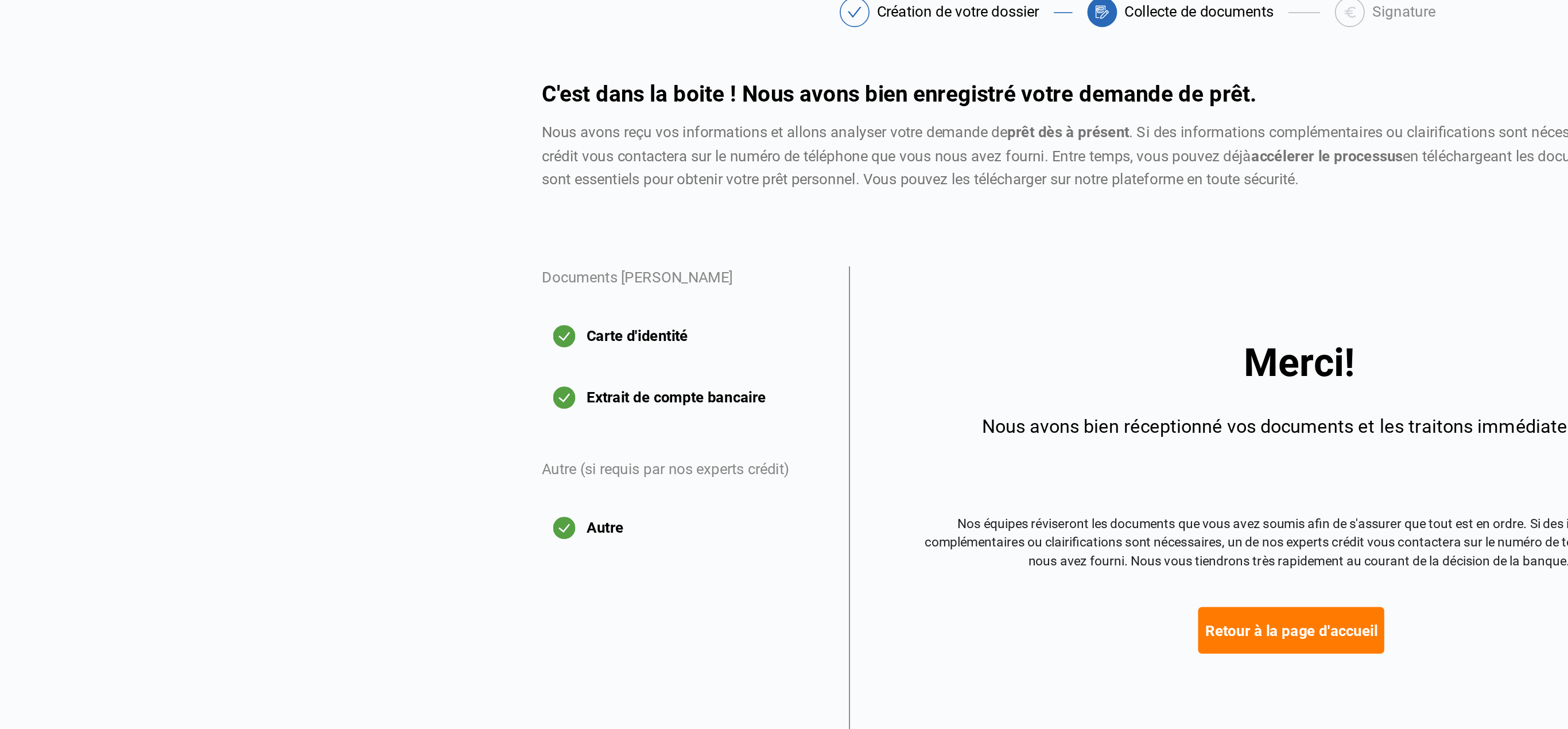
click at [706, 364] on div "Merci! Nous avons bien réceptionné vos documents et les traitons immédiatement.…" at bounding box center [879, 372] width 465 height 191
click at [565, 194] on div "C'est dans la boite ! Nous avons bien enregistré votre demande de prêt. Nous av…" at bounding box center [784, 172] width 758 height 113
click at [706, 219] on div "C'est dans la boite ! Nous avons bien enregistré votre demande de prêt. Nous av…" at bounding box center [784, 172] width 758 height 113
